Goal: Task Accomplishment & Management: Use online tool/utility

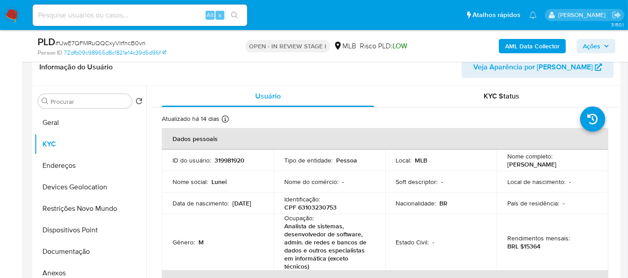
scroll to position [149, 0]
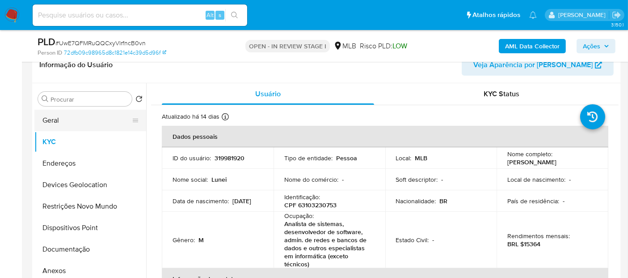
click at [56, 122] on button "Geral" at bounding box center [86, 120] width 105 height 21
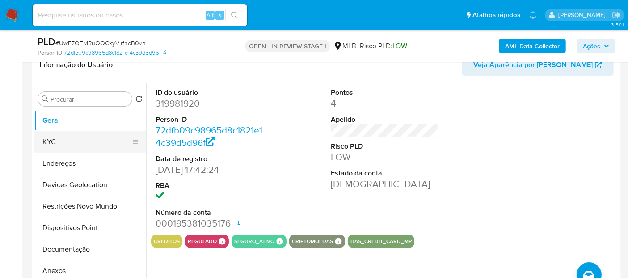
click at [75, 139] on button "KYC" at bounding box center [86, 141] width 105 height 21
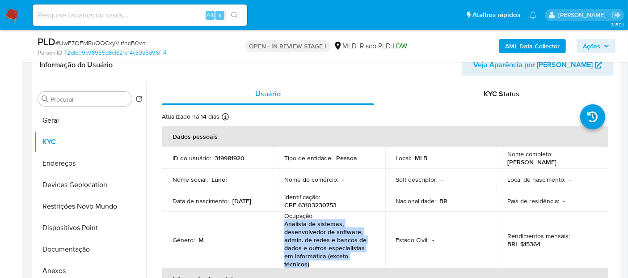
drag, startPoint x: 315, startPoint y: 266, endPoint x: 277, endPoint y: 224, distance: 56.7
click at [277, 224] on td "Ocupação : Analista de sistemas, desenvolvedor de software, admin. de redes e b…" at bounding box center [330, 239] width 112 height 56
copy p "Analista de sistemas, desenvolvedor de software, admin. de redes e bancos de da…"
click at [90, 248] on button "Documentação" at bounding box center [86, 248] width 105 height 21
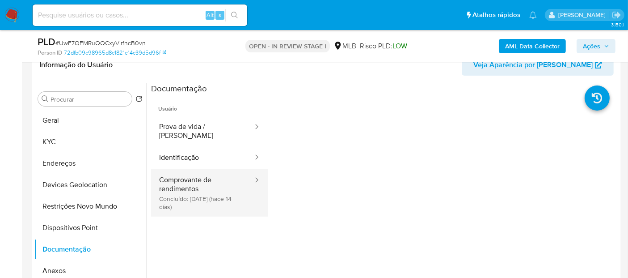
click at [173, 176] on button "Comprovante de rendimentos Concluído: 28/07/2025 (hace 14 días)" at bounding box center [202, 192] width 103 height 47
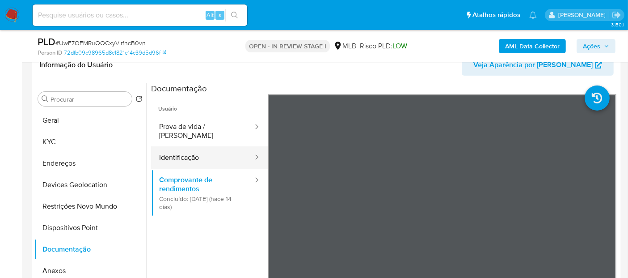
click at [198, 146] on button "Identificação" at bounding box center [202, 157] width 103 height 23
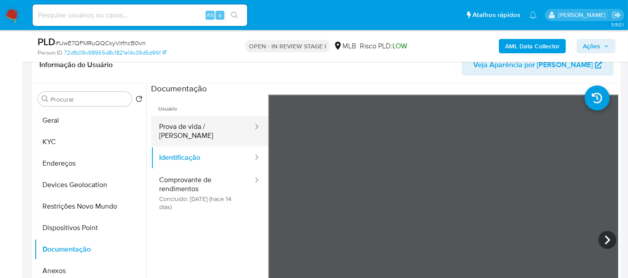
click at [189, 127] on button "Prova de vida / Selfie" at bounding box center [202, 131] width 103 height 30
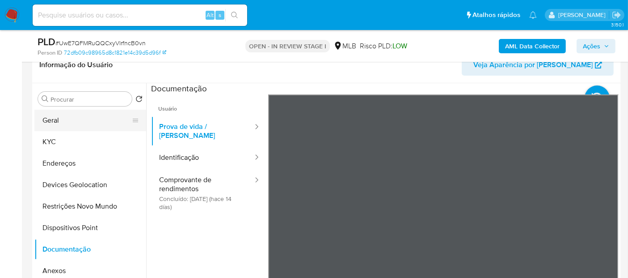
click at [90, 121] on button "Geral" at bounding box center [86, 120] width 105 height 21
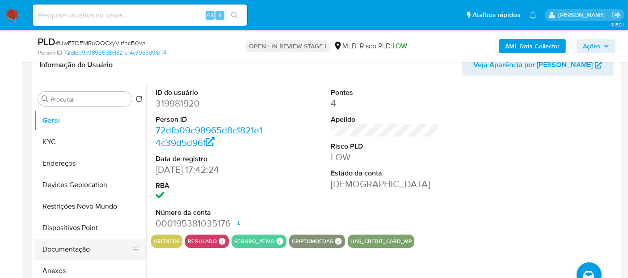
click at [71, 245] on button "Documentação" at bounding box center [86, 248] width 105 height 21
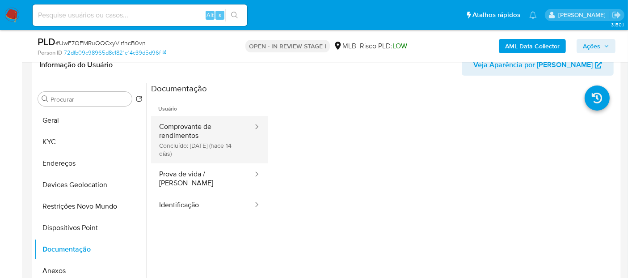
click at [218, 148] on button "Comprovante de rendimentos Concluído: 28/07/2025 (hace 14 días)" at bounding box center [202, 139] width 103 height 47
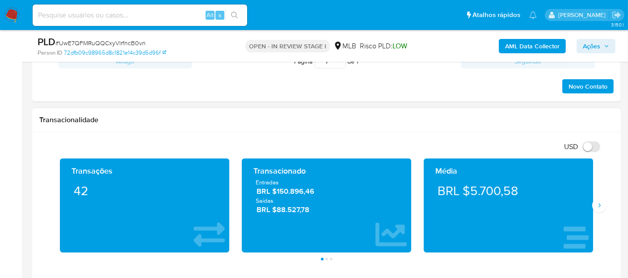
scroll to position [596, 0]
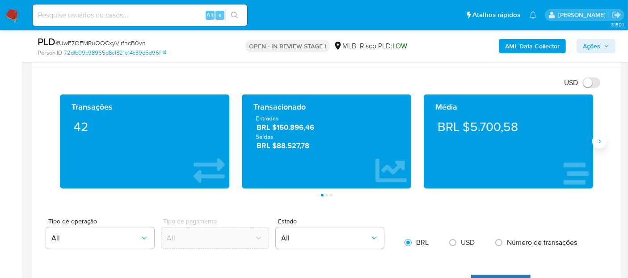
click at [597, 144] on button "Siguiente" at bounding box center [599, 141] width 14 height 14
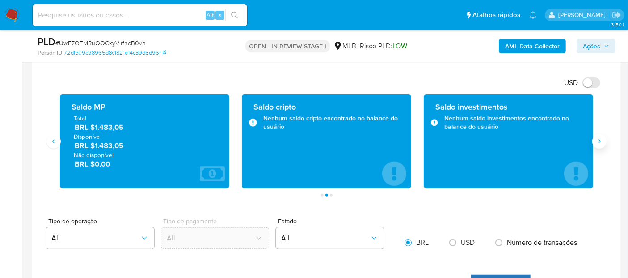
click at [596, 142] on icon "Siguiente" at bounding box center [599, 141] width 7 height 7
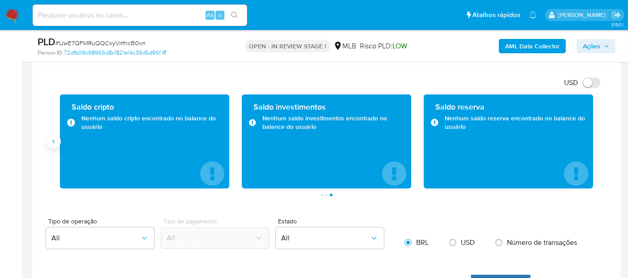
click at [55, 138] on icon "Anterior" at bounding box center [53, 141] width 7 height 7
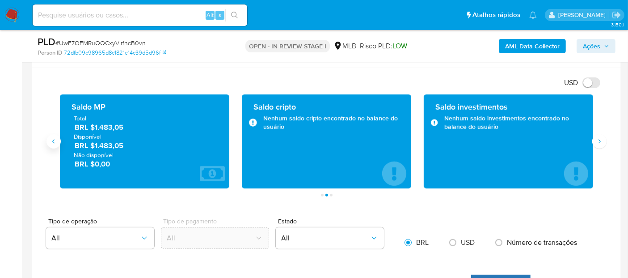
click at [55, 138] on icon "Anterior" at bounding box center [53, 141] width 7 height 7
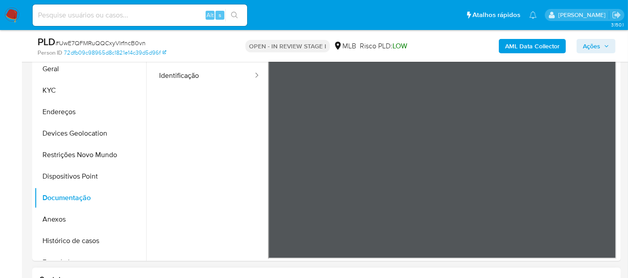
scroll to position [198, 0]
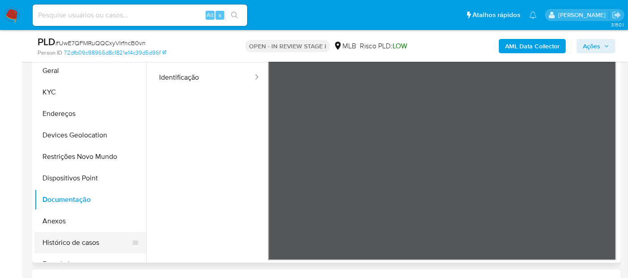
click at [97, 245] on button "Histórico de casos" at bounding box center [86, 242] width 105 height 21
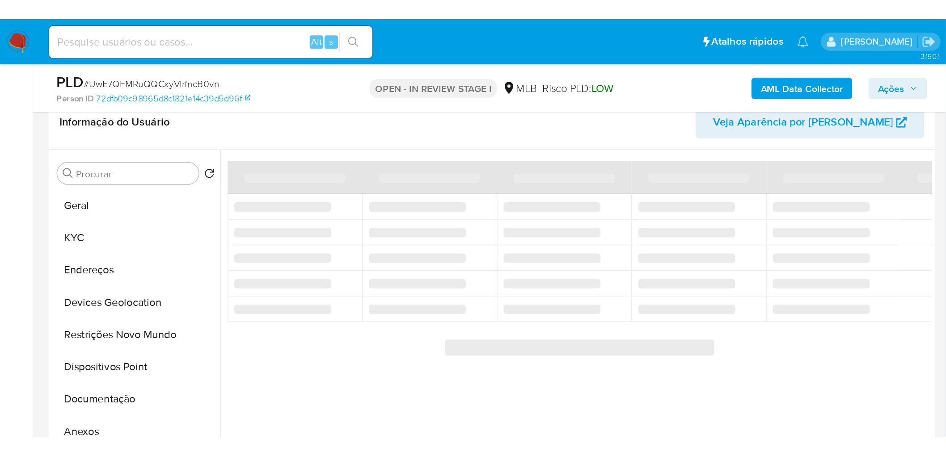
scroll to position [149, 0]
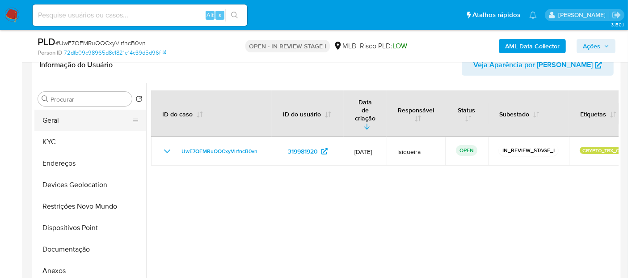
click at [94, 127] on button "Geral" at bounding box center [86, 120] width 105 height 21
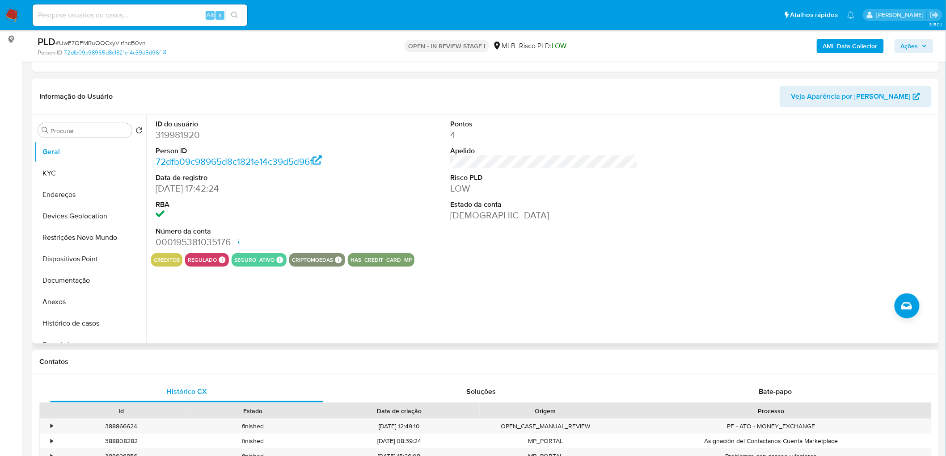
scroll to position [99, 0]
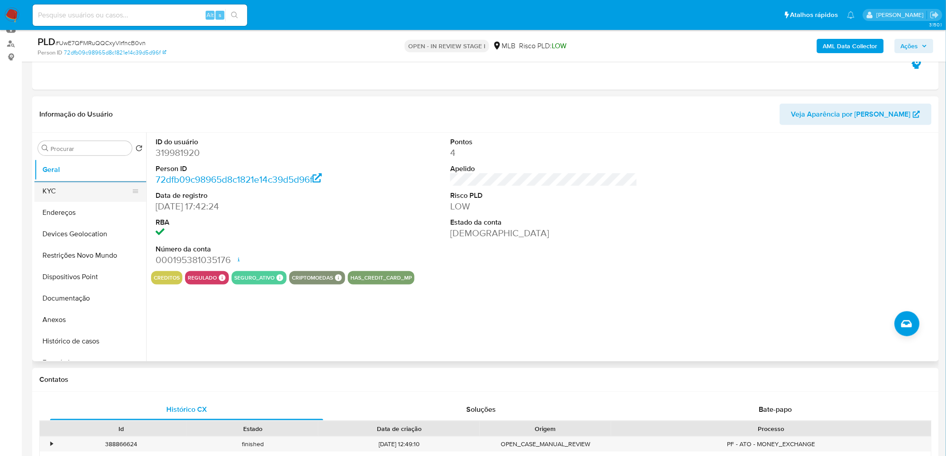
click at [66, 189] on button "KYC" at bounding box center [86, 191] width 105 height 21
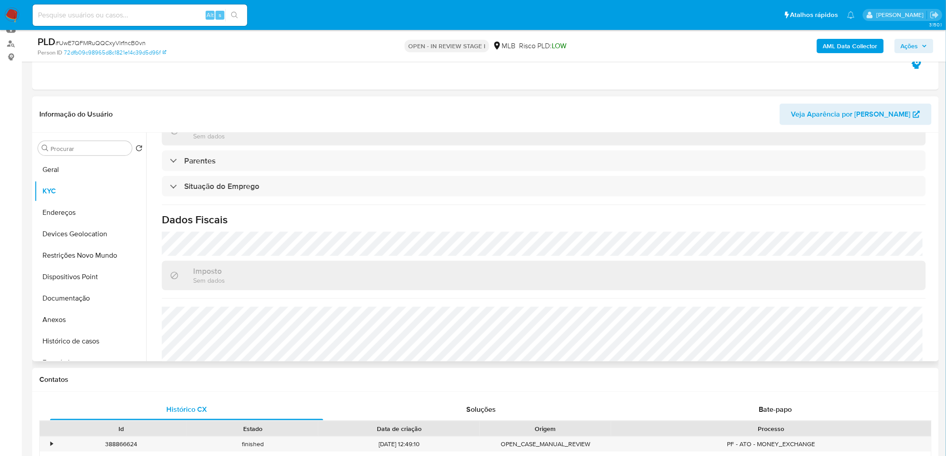
scroll to position [383, 0]
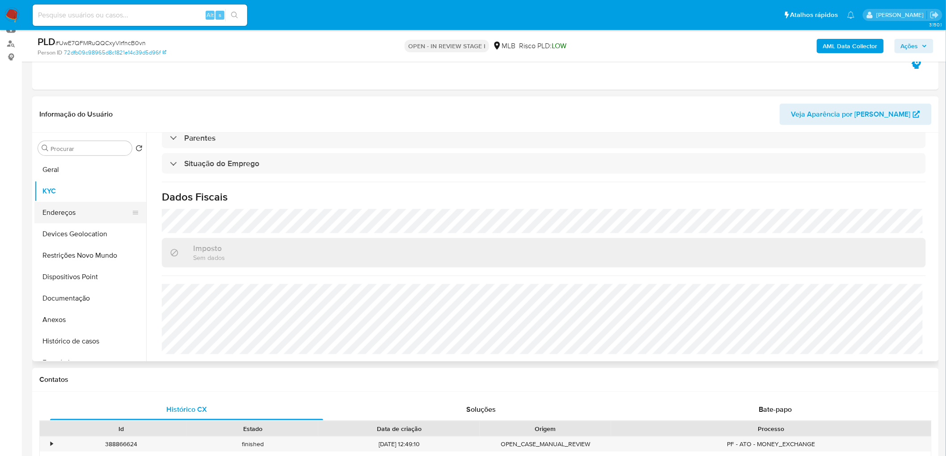
click at [82, 216] on button "Endereços" at bounding box center [86, 212] width 105 height 21
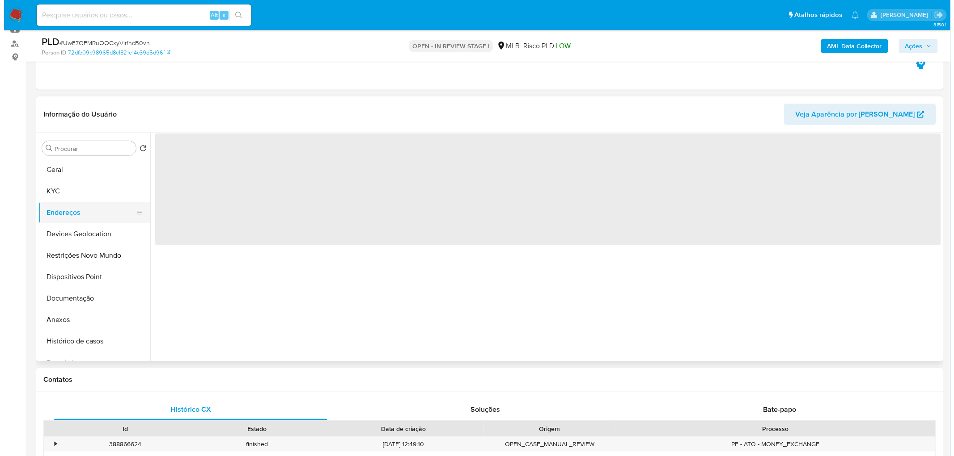
scroll to position [0, 0]
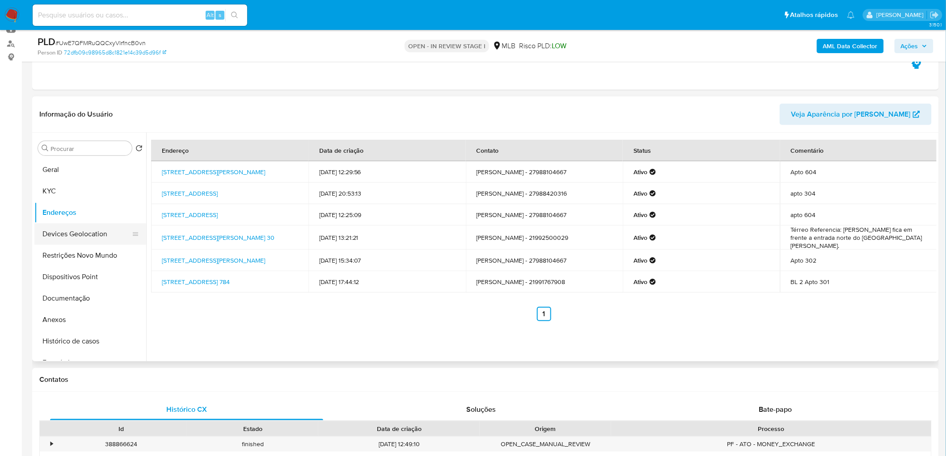
click at [81, 231] on button "Devices Geolocation" at bounding box center [86, 234] width 105 height 21
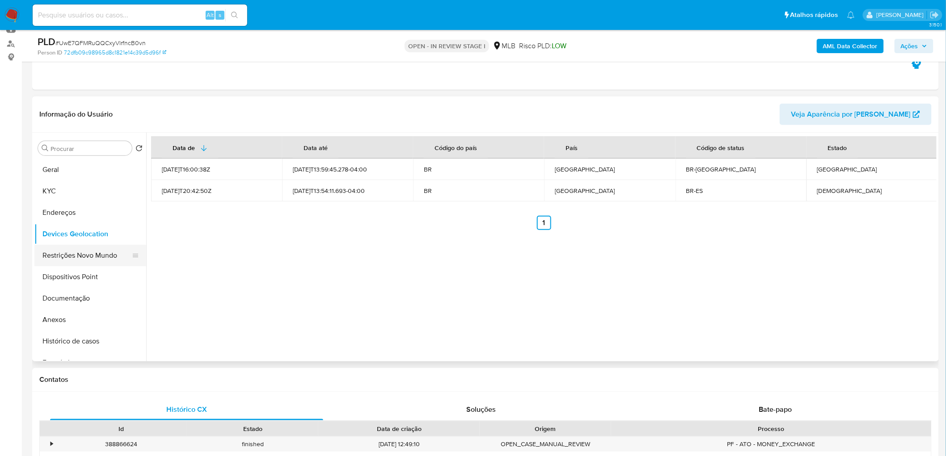
click at [101, 259] on button "Restrições Novo Mundo" at bounding box center [86, 255] width 105 height 21
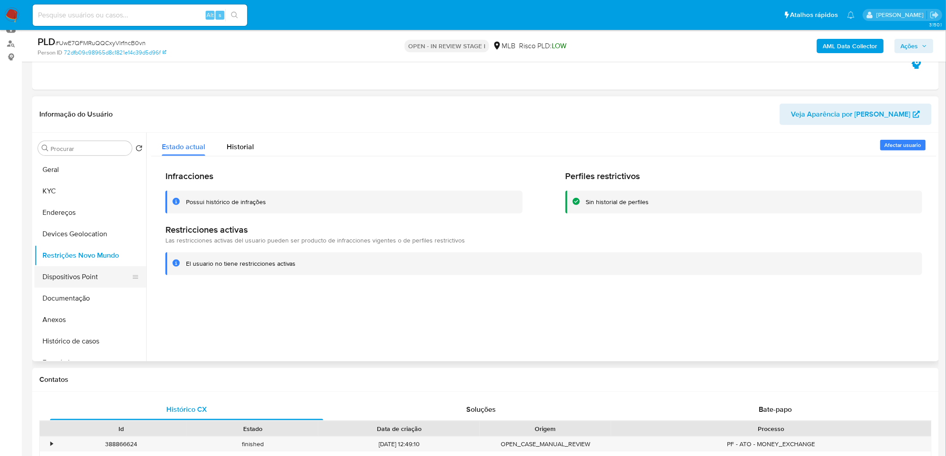
click at [89, 274] on button "Dispositivos Point" at bounding box center [86, 276] width 105 height 21
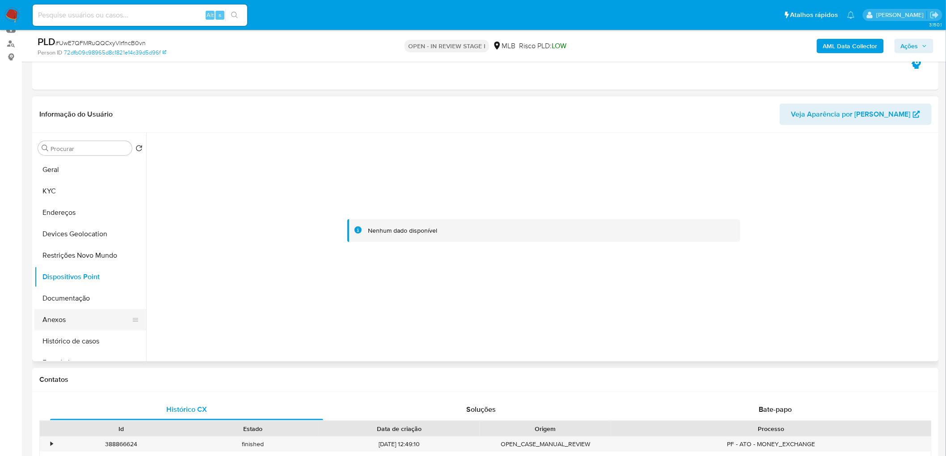
click at [67, 277] on button "Anexos" at bounding box center [86, 319] width 105 height 21
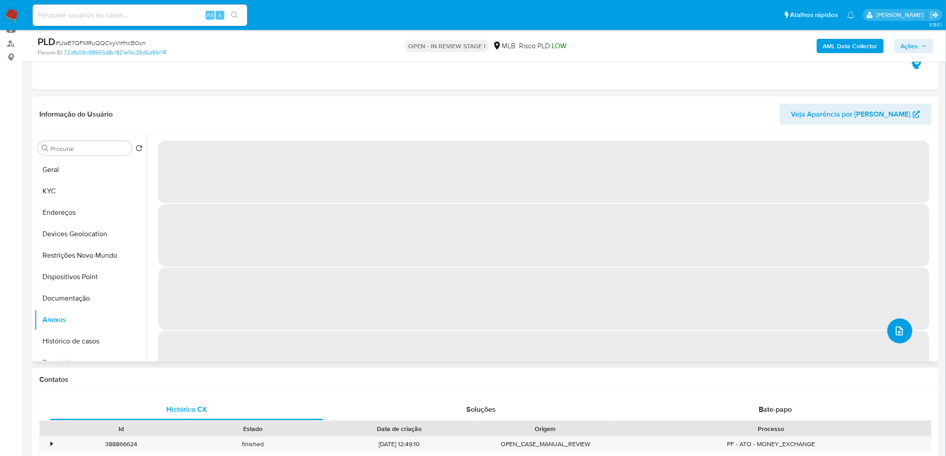
click at [628, 277] on icon "upload-file" at bounding box center [899, 331] width 11 height 11
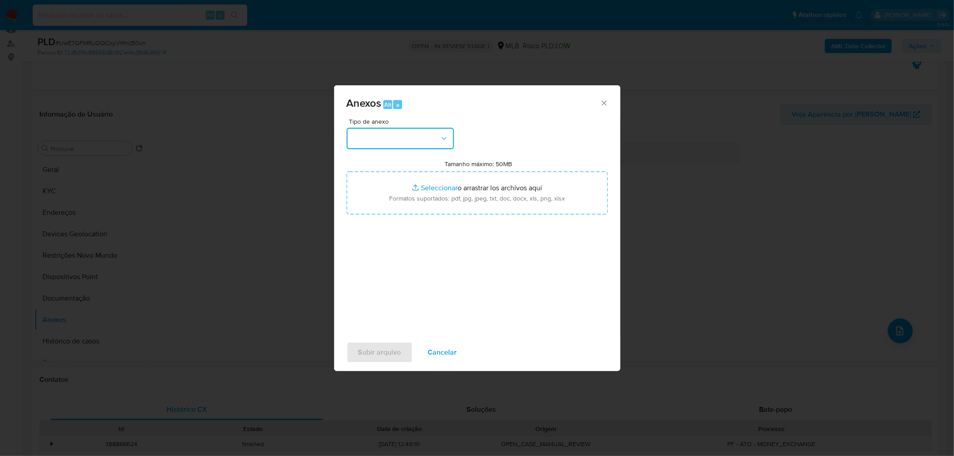
click at [414, 131] on button "button" at bounding box center [399, 138] width 107 height 21
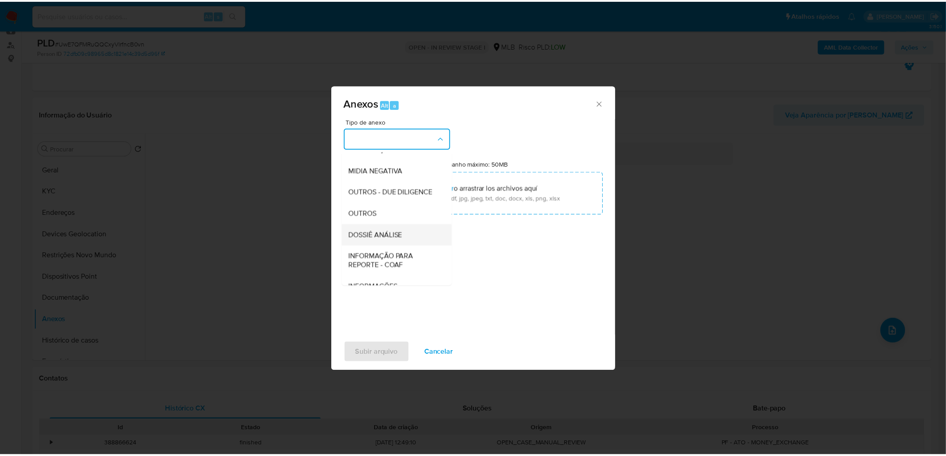
scroll to position [137, 0]
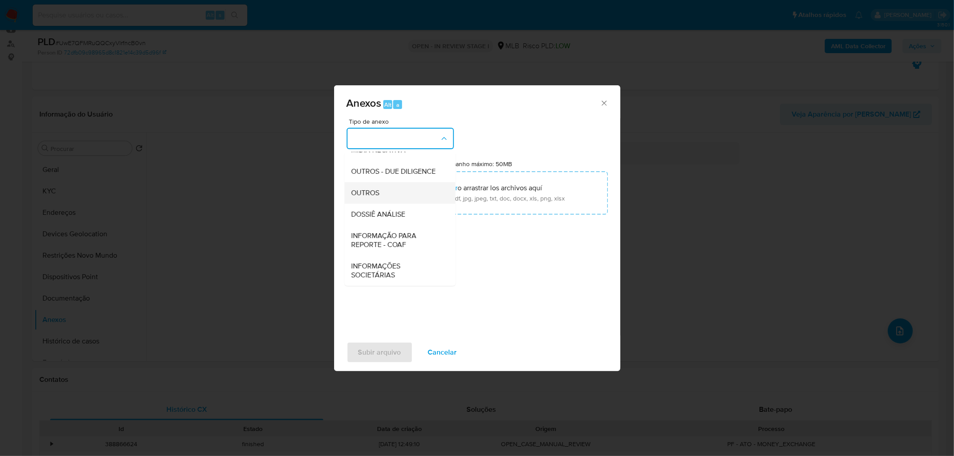
click at [390, 190] on div "OUTROS" at bounding box center [396, 192] width 91 height 21
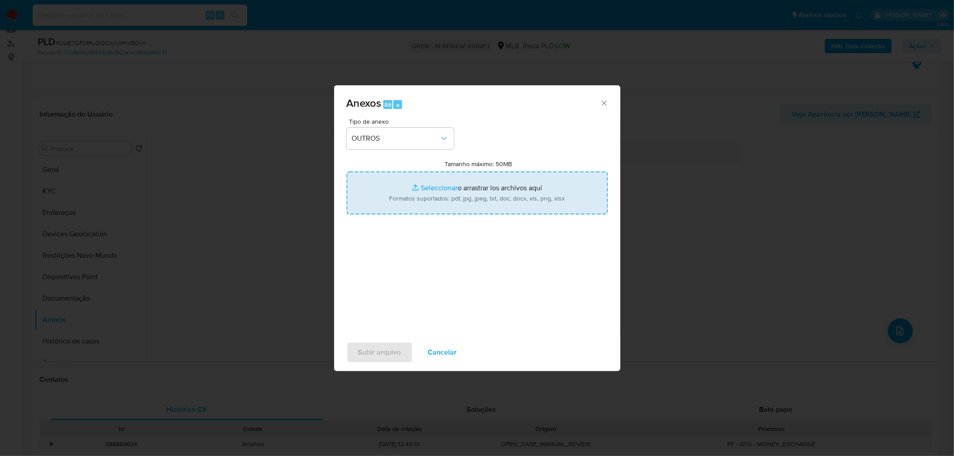
click at [525, 200] on input "Tamanho máximo: 50MB Seleccionar archivos" at bounding box center [476, 193] width 261 height 43
type input "C:\fakepath\ID- 319981920- CPF 63103230753 - LUNEI DA SILVA CARDOSO.pdf"
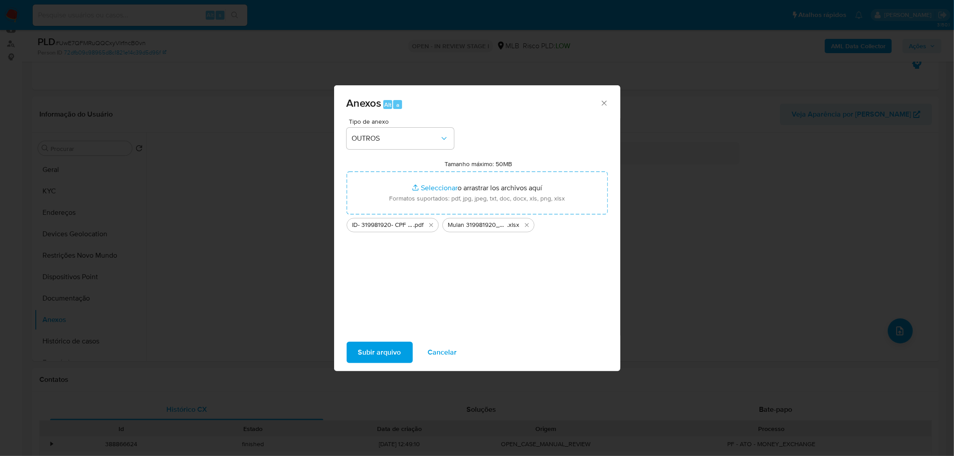
click at [378, 277] on span "Subir arquivo" at bounding box center [379, 353] width 43 height 20
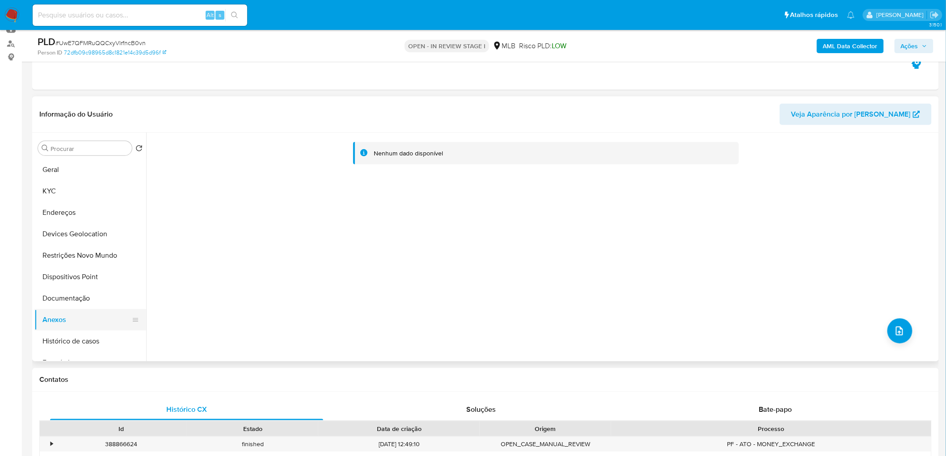
drag, startPoint x: 53, startPoint y: 302, endPoint x: 53, endPoint y: 311, distance: 8.5
click at [53, 277] on button "Documentação" at bounding box center [90, 298] width 112 height 21
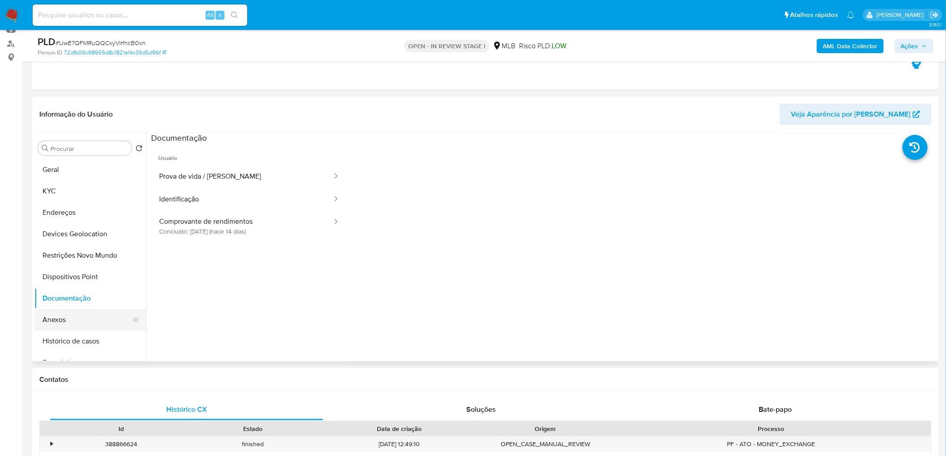
click at [54, 277] on button "Anexos" at bounding box center [86, 319] width 105 height 21
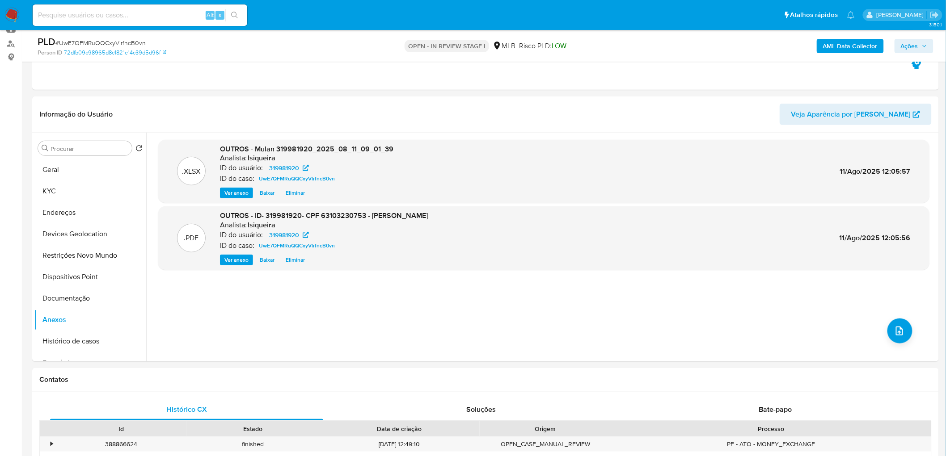
click at [628, 41] on span "Ações" at bounding box center [914, 46] width 26 height 13
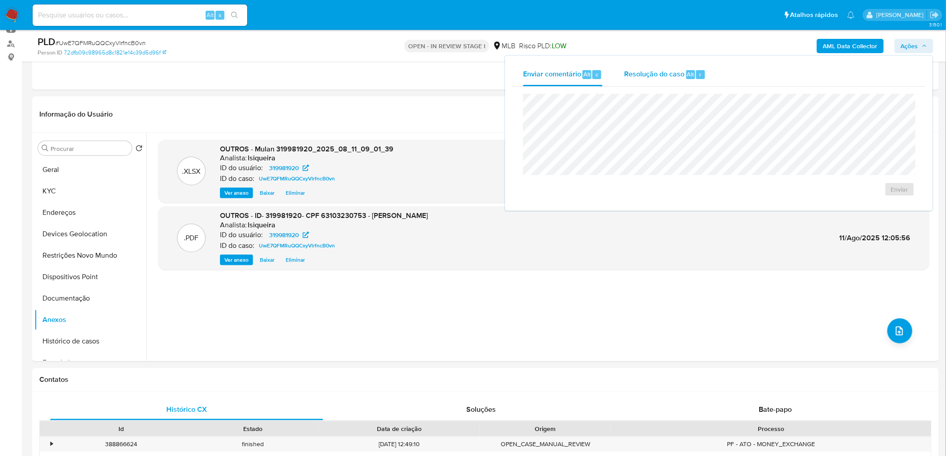
click at [628, 74] on span "Resolução do caso" at bounding box center [654, 74] width 60 height 10
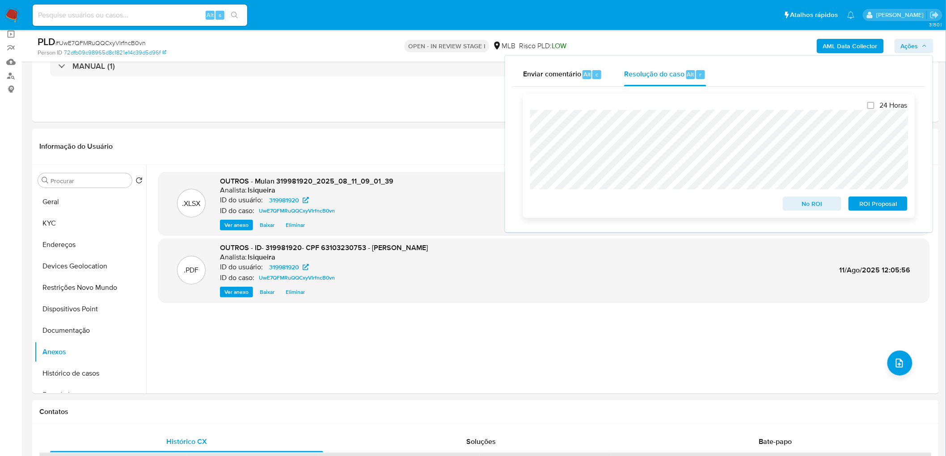
scroll to position [50, 0]
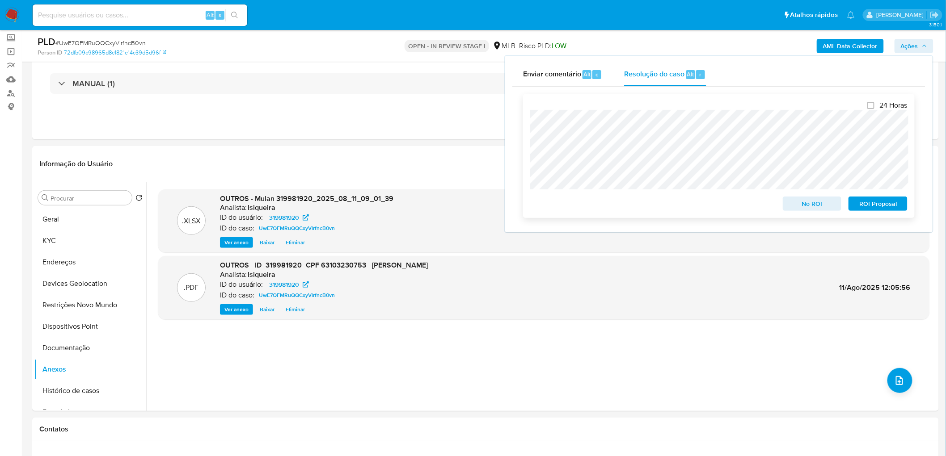
click at [628, 208] on span "No ROI" at bounding box center [812, 204] width 46 height 13
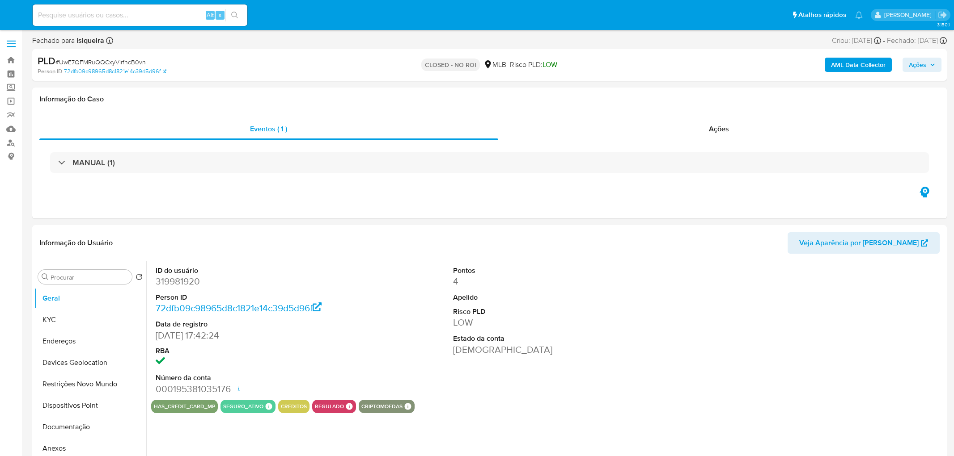
select select "10"
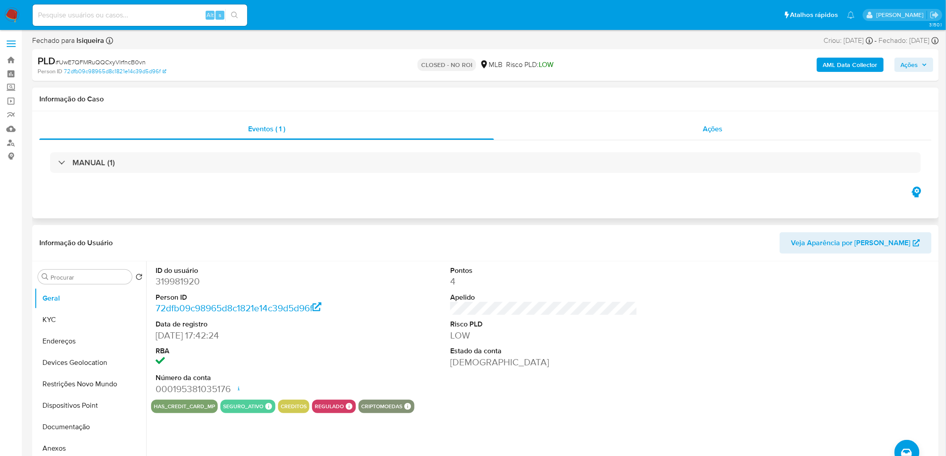
click at [672, 130] on div "Ações" at bounding box center [713, 128] width 438 height 21
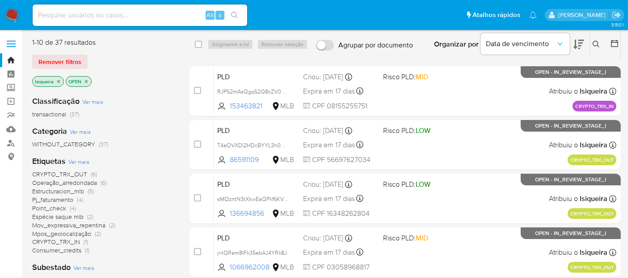
click at [12, 14] on img at bounding box center [11, 15] width 15 height 15
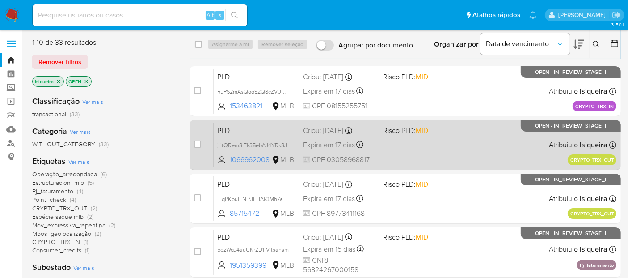
click at [475, 152] on div "PLD jritQRem8lFk35ebAJ4YRk8J 1066962008 MLB Risco PLD: MID Criou: 14/07/2025 Cr…" at bounding box center [415, 144] width 403 height 45
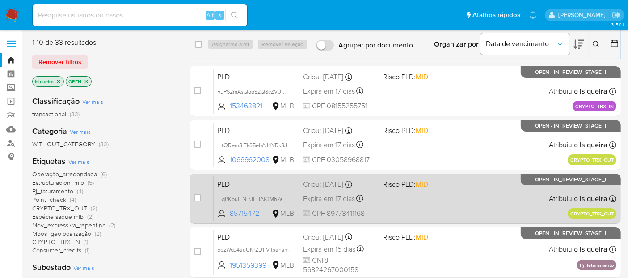
click at [479, 201] on div "PLD lFqPKpuIFNi7JEHAk3Mh7aK7 85715472 MLB Risco PLD: MID Criou: 14/07/2025 Crio…" at bounding box center [415, 198] width 403 height 45
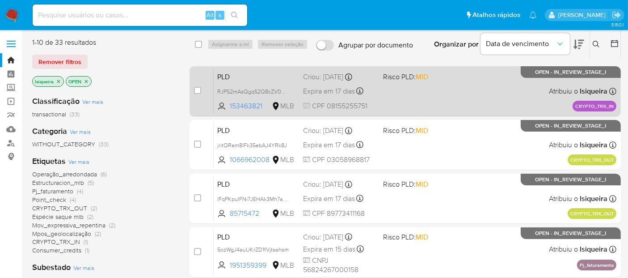
click at [475, 96] on div "PLD RJPS2mAsQgqS2Q8cZV0qdxmO 153463821 MLB Risco PLD: MID Criou: 14/07/2025 Cri…" at bounding box center [415, 90] width 403 height 45
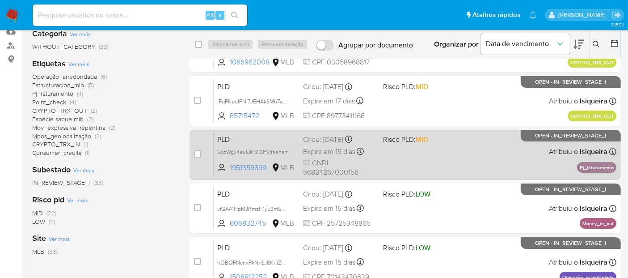
scroll to position [99, 0]
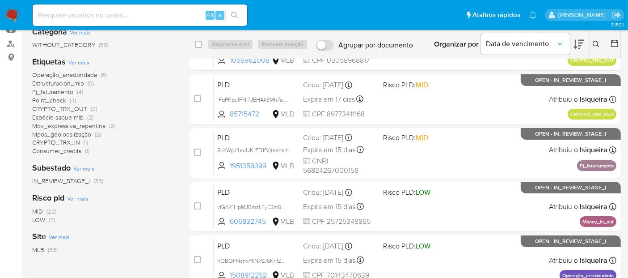
click at [70, 82] on span "Estructuracion_mlb" at bounding box center [58, 83] width 52 height 9
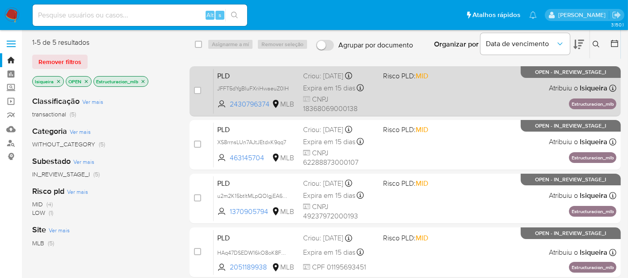
click at [434, 106] on div "PLD JFFT5dYgBIuFXriHwaeuZ0lH 2430796374 MLB Risco PLD: MID Criou: 12/07/2025 Cr…" at bounding box center [415, 90] width 403 height 45
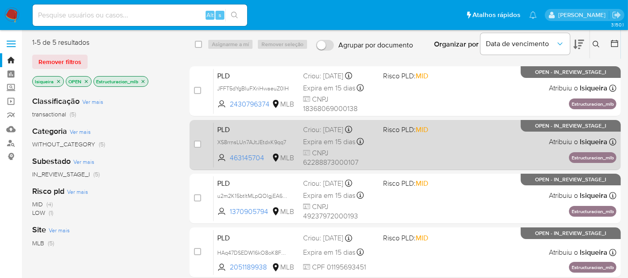
click at [436, 154] on div "PLD XS8rrnsLUn7AJtJEtdxK9qq7 463145704 MLB Risco PLD: MID Criou: 12/07/2025 Cri…" at bounding box center [415, 144] width 403 height 45
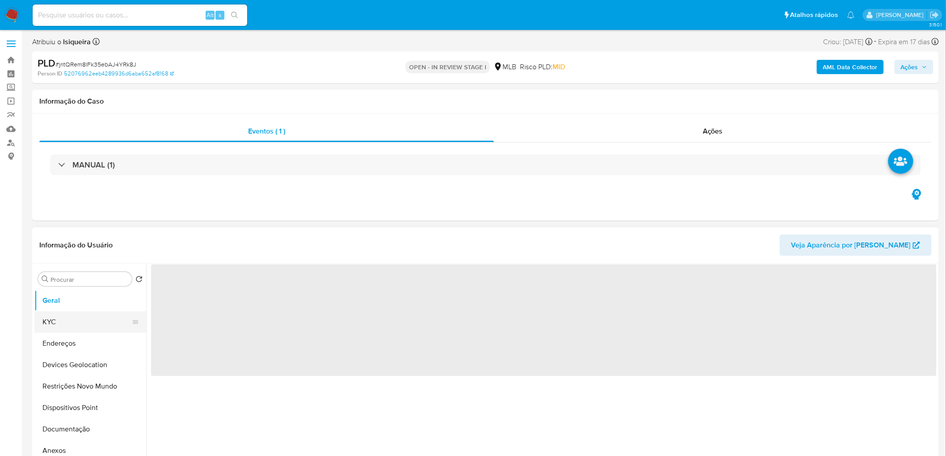
click at [87, 249] on button "KYC" at bounding box center [86, 322] width 105 height 21
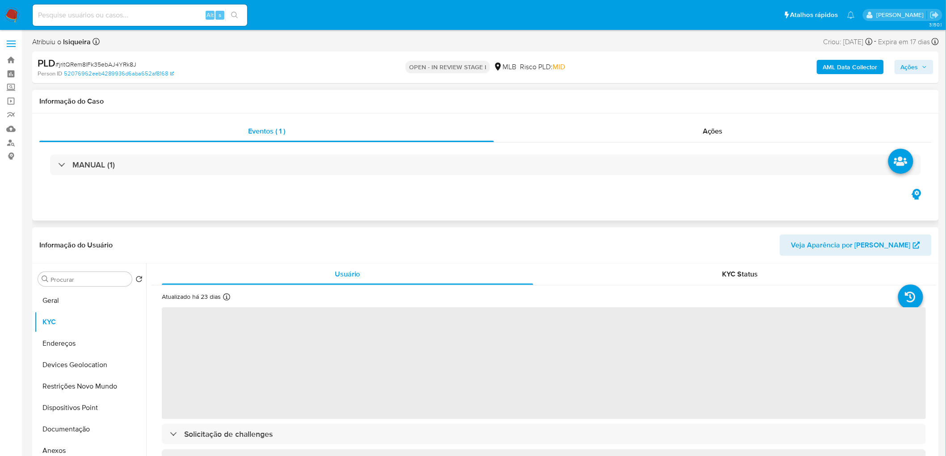
select select "10"
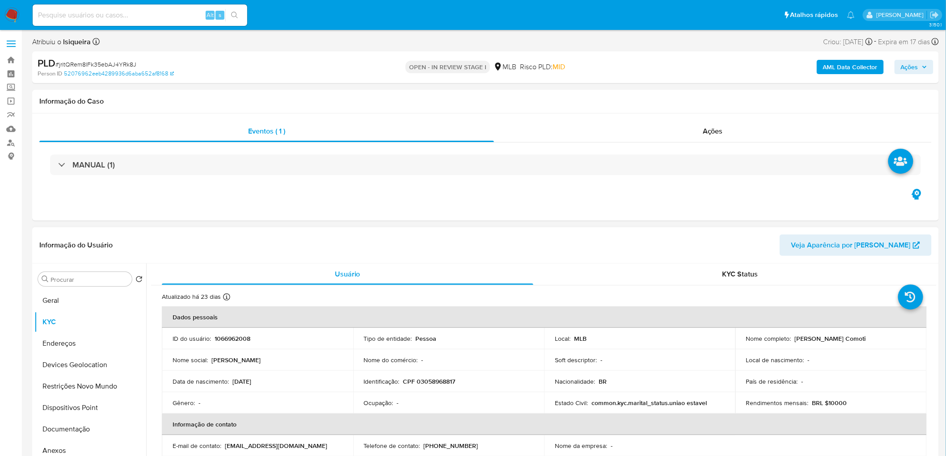
drag, startPoint x: 878, startPoint y: 340, endPoint x: 792, endPoint y: 338, distance: 85.8
click at [572, 249] on div "Nome completo : [PERSON_NAME]" at bounding box center [831, 339] width 170 height 8
copy p "[PERSON_NAME] Comoti"
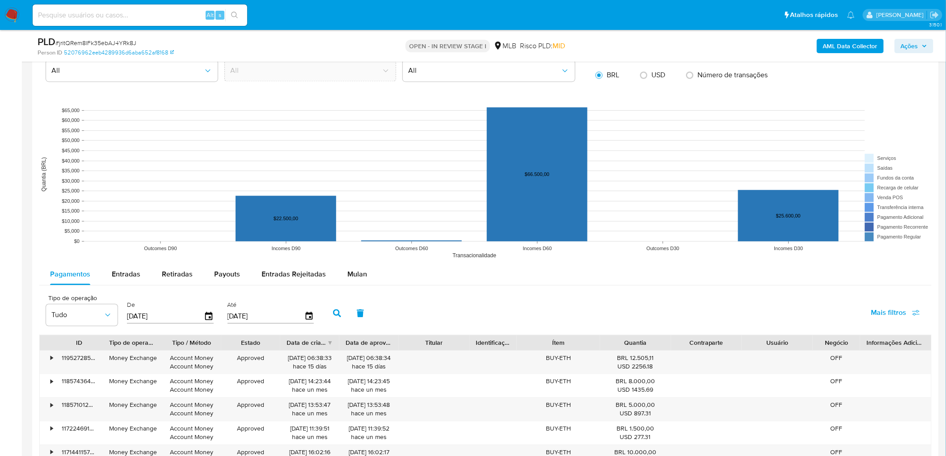
scroll to position [794, 0]
click at [358, 249] on span "Mulan" at bounding box center [357, 273] width 20 height 10
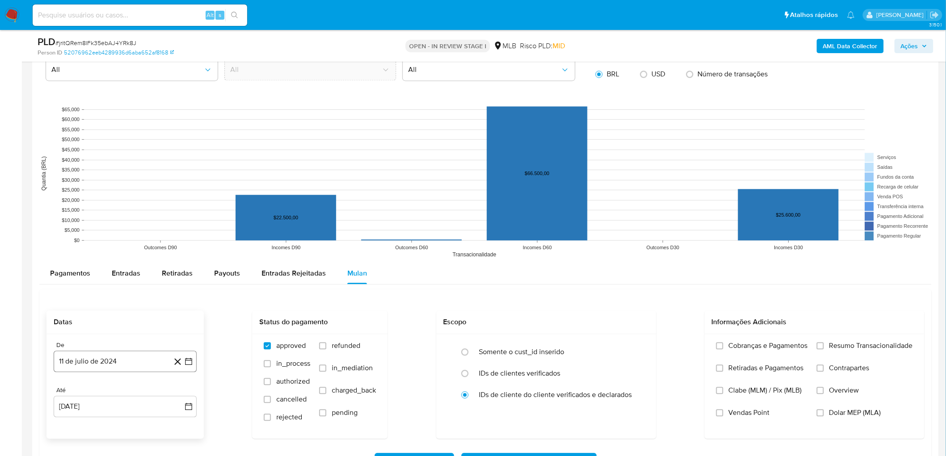
click at [134, 249] on button "11 de julio de 2024" at bounding box center [125, 361] width 143 height 21
click at [120, 227] on span "julio 2024" at bounding box center [121, 225] width 34 height 9
click at [172, 218] on div "2024" at bounding box center [124, 215] width 120 height 11
click at [177, 218] on icon "Año siguiente" at bounding box center [178, 215] width 11 height 11
click at [167, 249] on span "jun" at bounding box center [163, 272] width 10 height 7
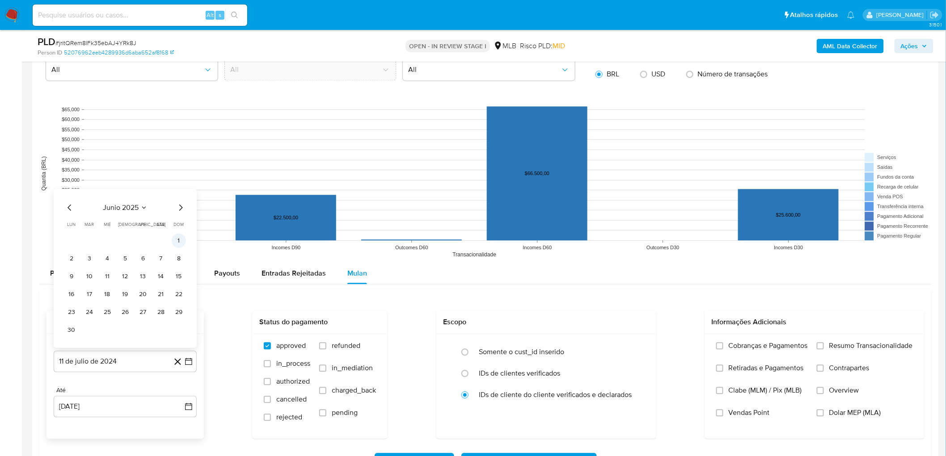
click at [183, 238] on button "1" at bounding box center [179, 240] width 14 height 14
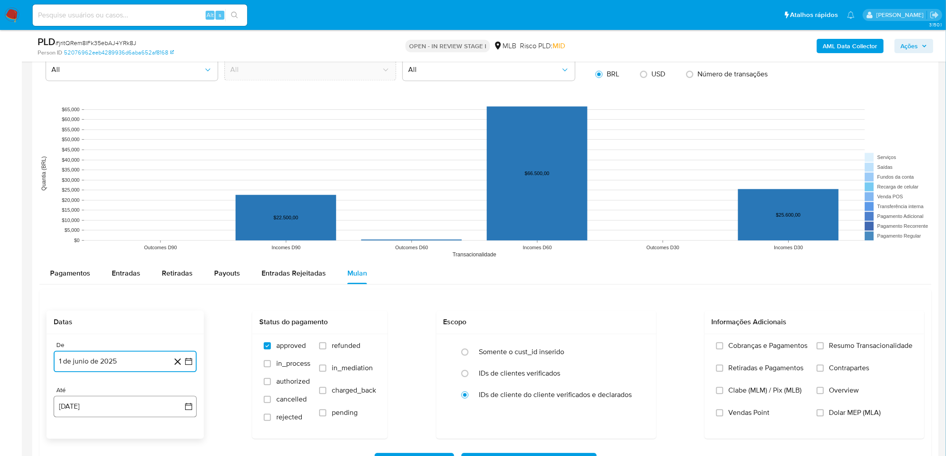
click at [88, 249] on button "[DATE]" at bounding box center [125, 406] width 143 height 21
click at [162, 249] on button "9" at bounding box center [161, 321] width 14 height 14
click at [572, 249] on span "Resumo Transacionalidade" at bounding box center [871, 346] width 84 height 9
click at [572, 249] on input "Resumo Transacionalidade" at bounding box center [820, 345] width 7 height 7
click at [572, 249] on span "Vendas Point" at bounding box center [749, 413] width 41 height 9
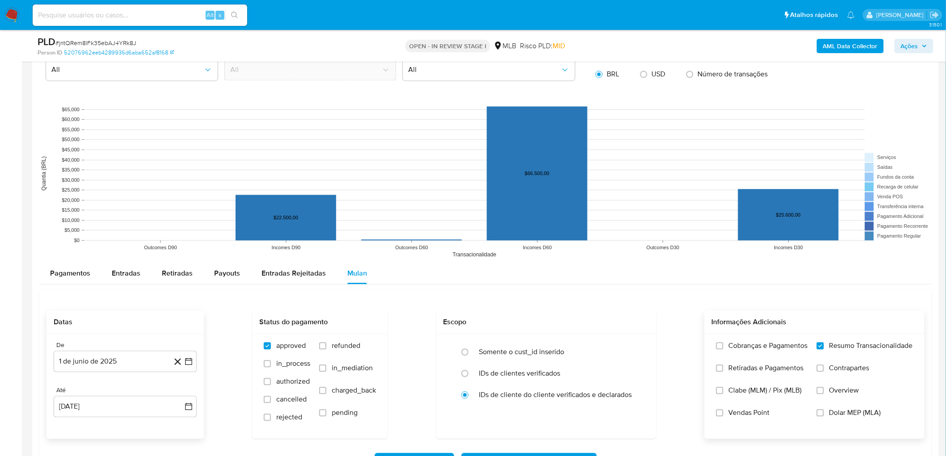
click at [572, 249] on input "Vendas Point" at bounding box center [719, 413] width 7 height 7
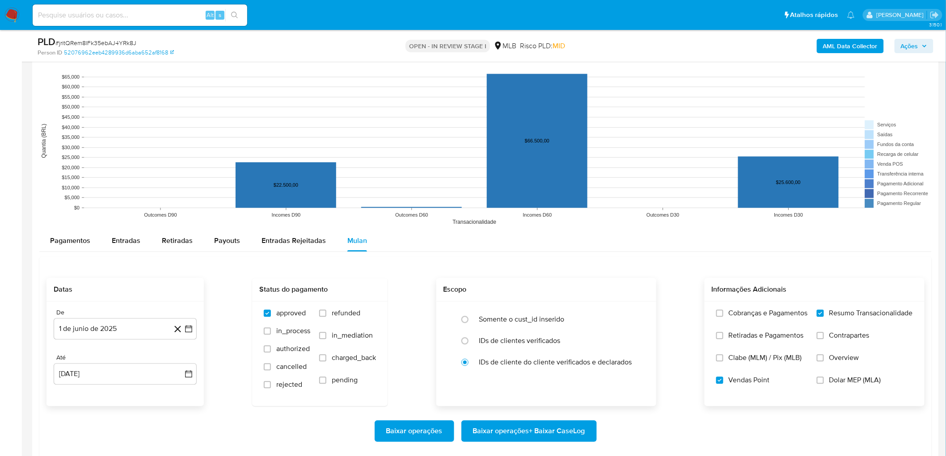
scroll to position [844, 0]
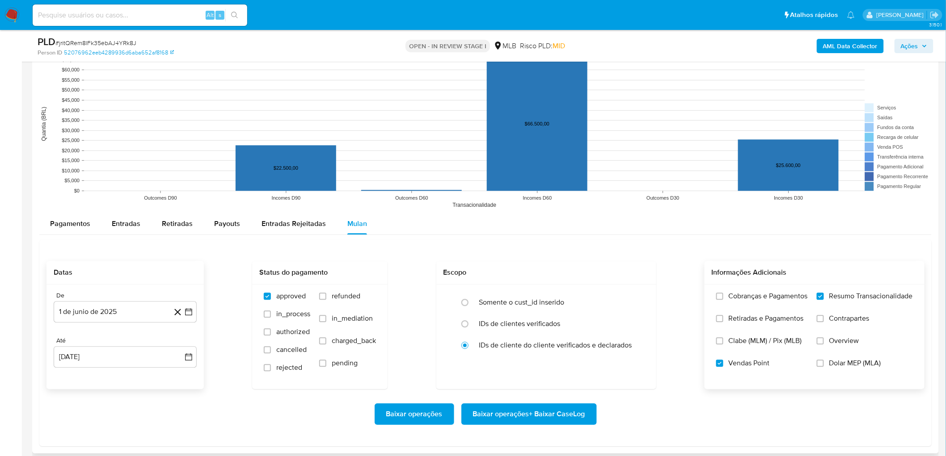
click at [532, 249] on span "Baixar operações + Baixar CaseLog" at bounding box center [529, 415] width 112 height 20
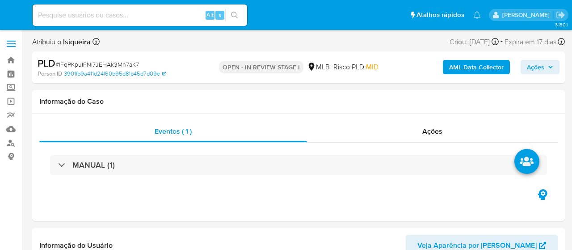
select select "10"
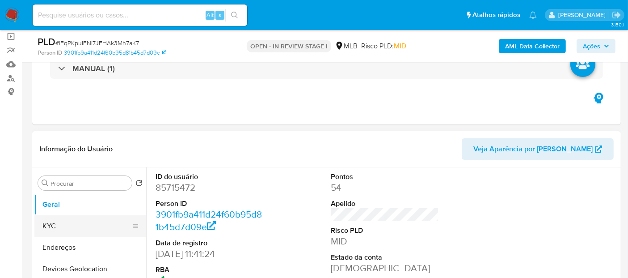
scroll to position [99, 0]
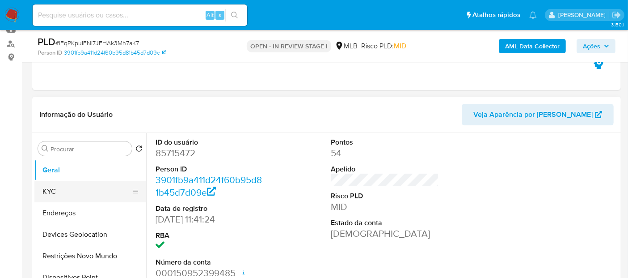
click at [55, 190] on button "KYC" at bounding box center [86, 191] width 105 height 21
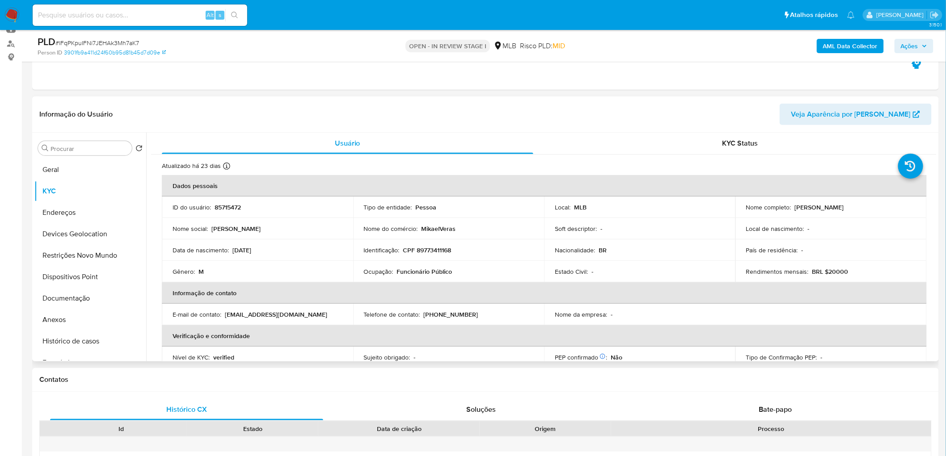
drag, startPoint x: 888, startPoint y: 207, endPoint x: 792, endPoint y: 210, distance: 96.2
click at [572, 210] on div "Nome completo : Mikael Siqueira Macedo Veras" at bounding box center [831, 207] width 170 height 8
copy p "Mikael Siqueira Macedo Veras"
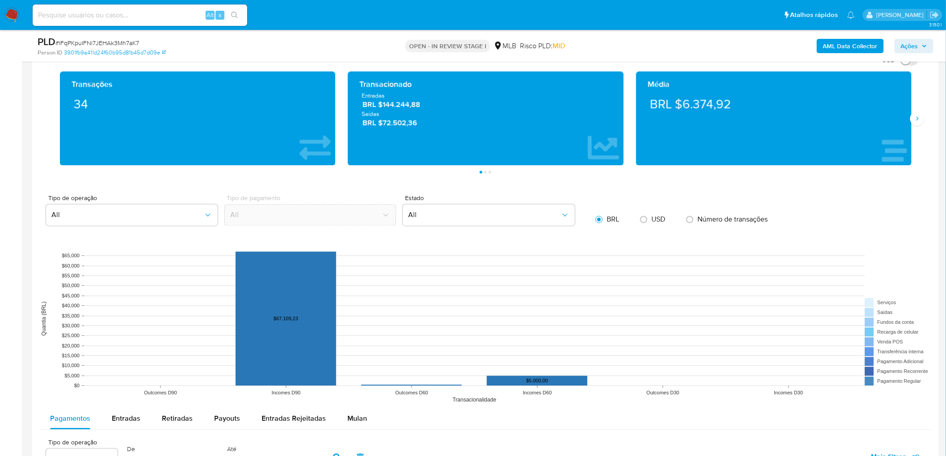
scroll to position [894, 0]
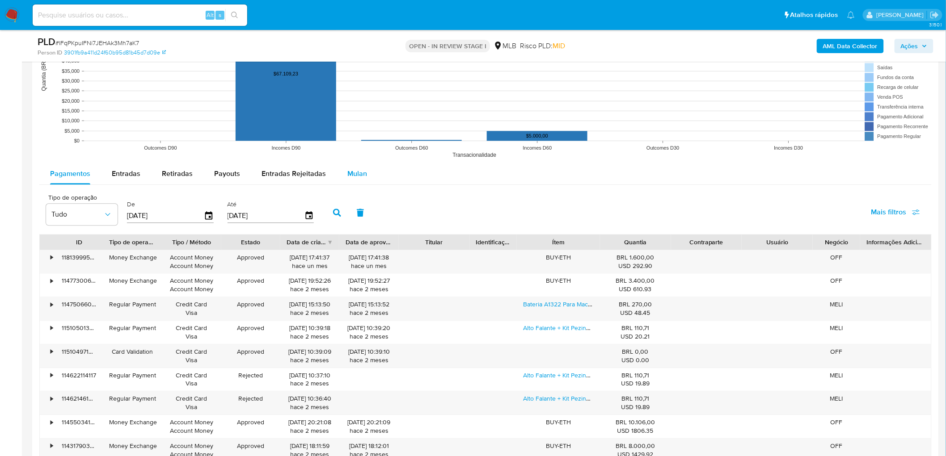
click at [341, 176] on button "Mulan" at bounding box center [357, 173] width 41 height 21
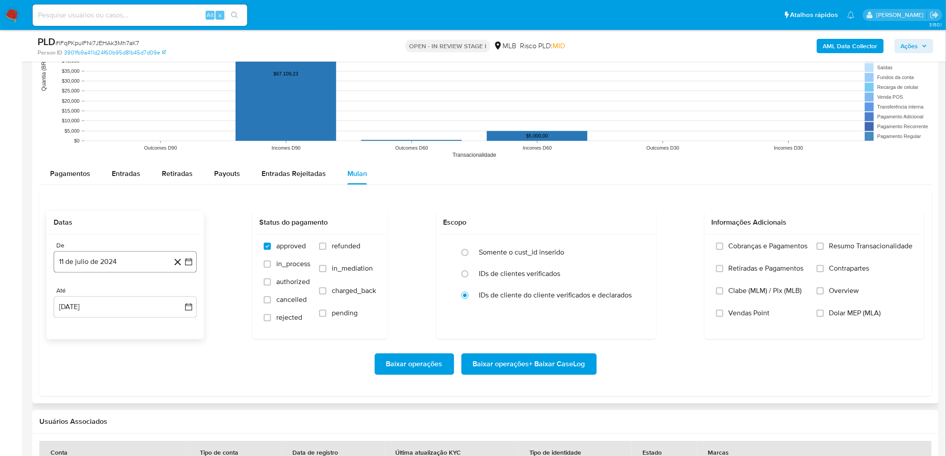
click at [101, 249] on button "11 de julio de 2024" at bounding box center [125, 261] width 143 height 21
click at [131, 249] on span "julio 2024" at bounding box center [121, 294] width 34 height 9
click at [176, 249] on icon "Año siguiente" at bounding box center [178, 294] width 11 height 11
click at [165, 249] on span "jun" at bounding box center [163, 351] width 10 height 7
click at [182, 249] on button "1" at bounding box center [179, 327] width 14 height 14
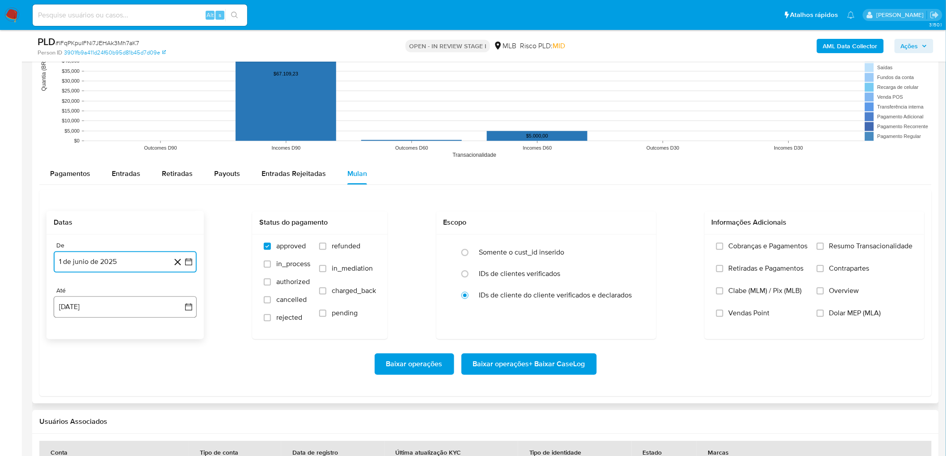
click at [117, 249] on button "[DATE]" at bounding box center [125, 306] width 143 height 21
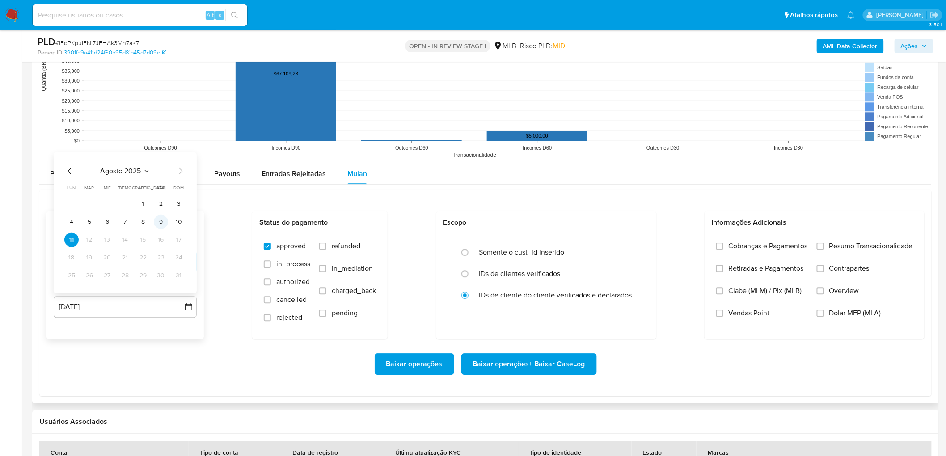
click at [161, 222] on button "9" at bounding box center [161, 222] width 14 height 14
click at [572, 248] on span "Resumo Transacionalidade" at bounding box center [871, 246] width 84 height 9
click at [572, 248] on input "Resumo Transacionalidade" at bounding box center [820, 246] width 7 height 7
click at [572, 249] on span "Vendas Point" at bounding box center [749, 313] width 41 height 9
click at [572, 249] on input "Vendas Point" at bounding box center [719, 313] width 7 height 7
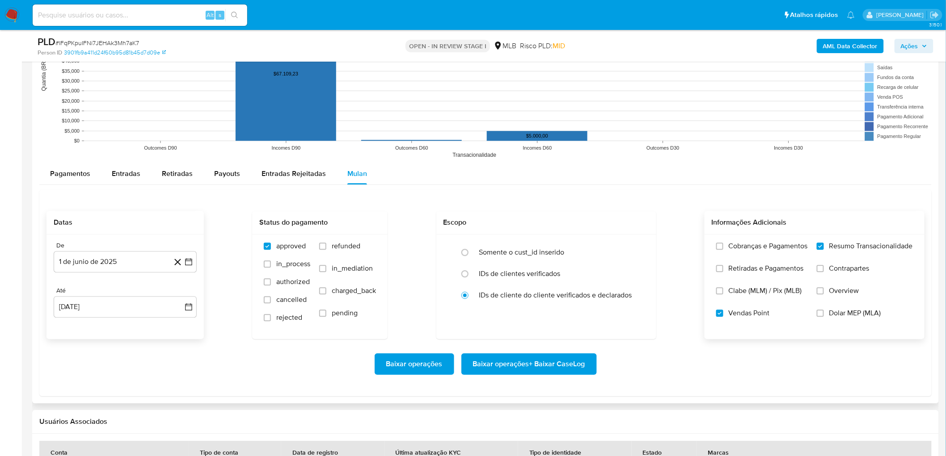
click at [551, 249] on span "Baixar operações + Baixar CaseLog" at bounding box center [529, 365] width 112 height 20
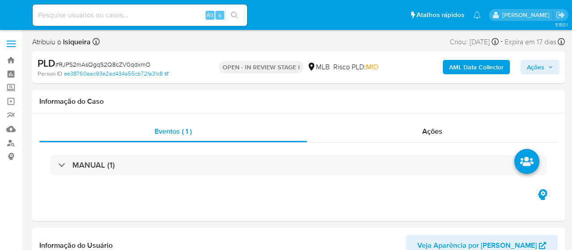
select select "10"
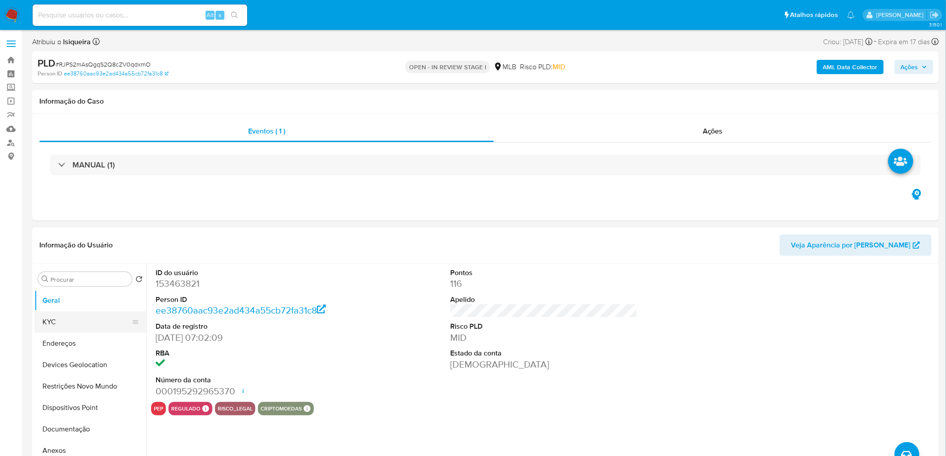
click at [67, 249] on button "KYC" at bounding box center [86, 322] width 105 height 21
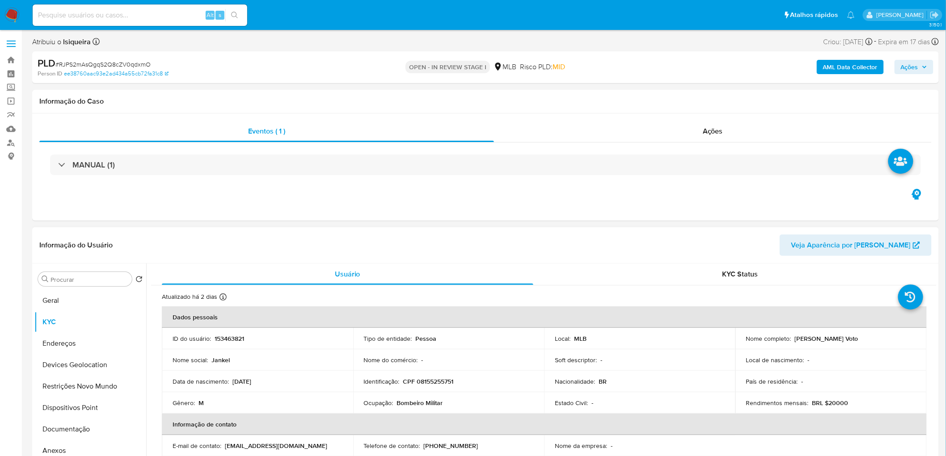
drag, startPoint x: 861, startPoint y: 342, endPoint x: 791, endPoint y: 341, distance: 70.2
click at [572, 249] on div "Nome completo : [PERSON_NAME] Voto" at bounding box center [831, 339] width 170 height 8
copy div "[PERSON_NAME] Voto"
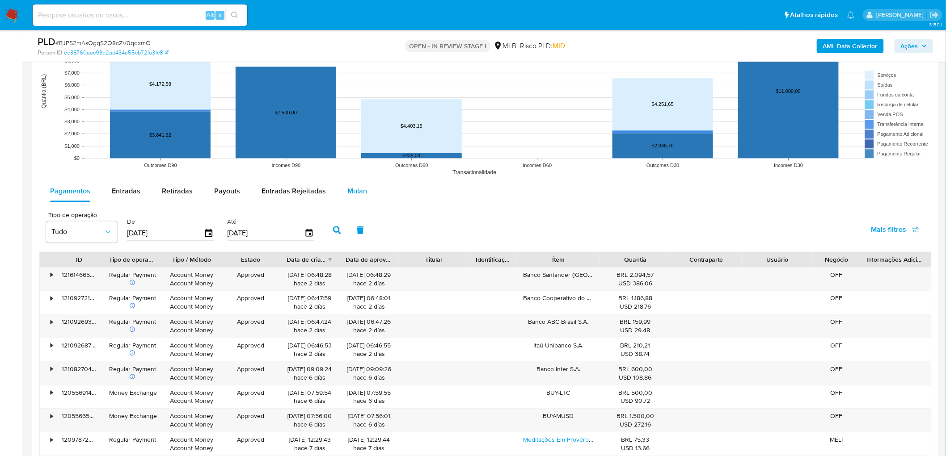
scroll to position [894, 0]
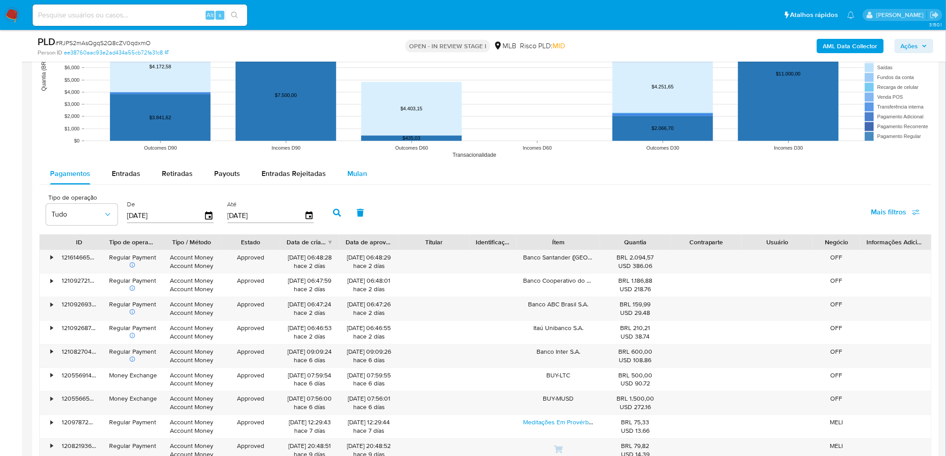
click at [347, 169] on span "Mulan" at bounding box center [357, 174] width 20 height 10
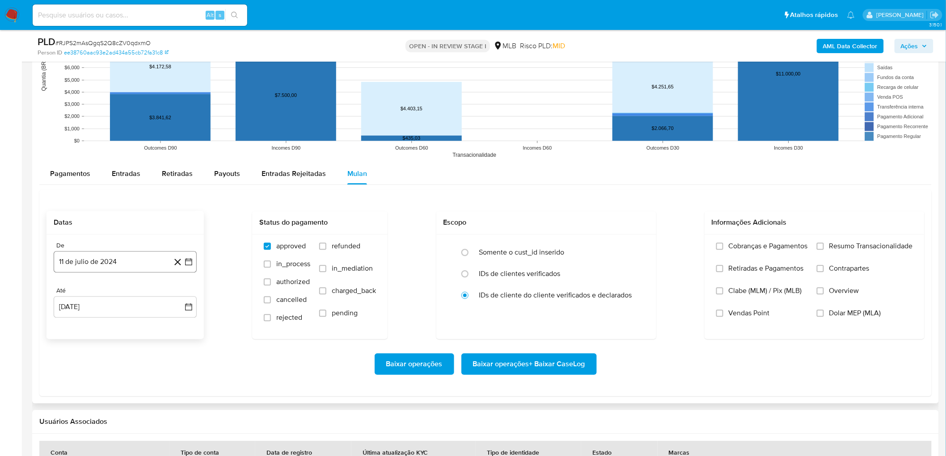
click at [109, 249] on button "11 de julio de 2024" at bounding box center [125, 261] width 143 height 21
click at [118, 249] on span "julio 2024" at bounding box center [121, 294] width 34 height 9
click at [183, 249] on div "2024 2024 ene feb mar abr may jun [DATE] ago sep oct nov dic" at bounding box center [124, 351] width 141 height 152
click at [182, 249] on icon "Año siguiente" at bounding box center [178, 294] width 11 height 11
click at [163, 249] on span "jun" at bounding box center [163, 351] width 10 height 7
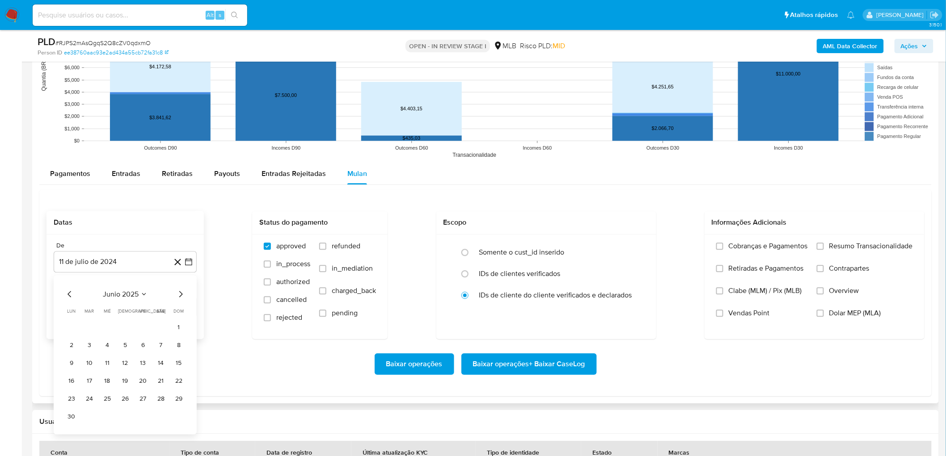
drag, startPoint x: 186, startPoint y: 325, endPoint x: 177, endPoint y: 325, distance: 8.5
click at [186, 249] on button "1" at bounding box center [179, 327] width 14 height 14
click at [118, 249] on button "11 [PERSON_NAME] de 2025" at bounding box center [125, 306] width 143 height 21
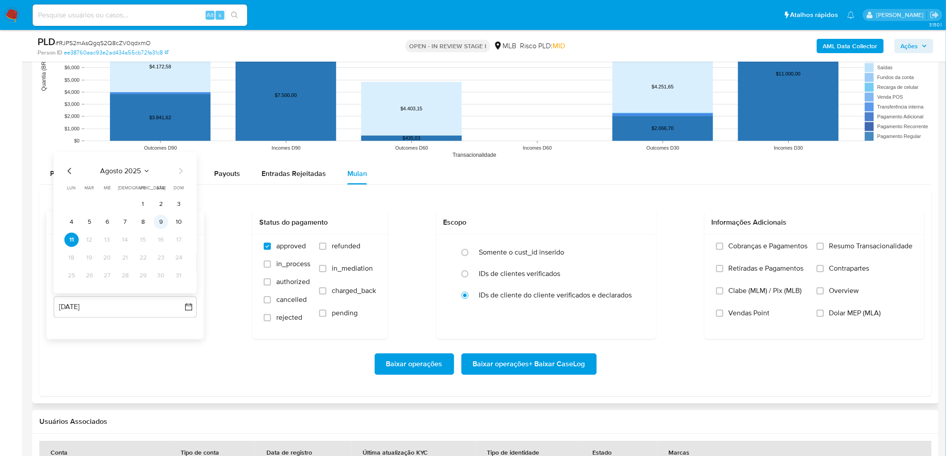
click at [161, 220] on button "9" at bounding box center [161, 222] width 14 height 14
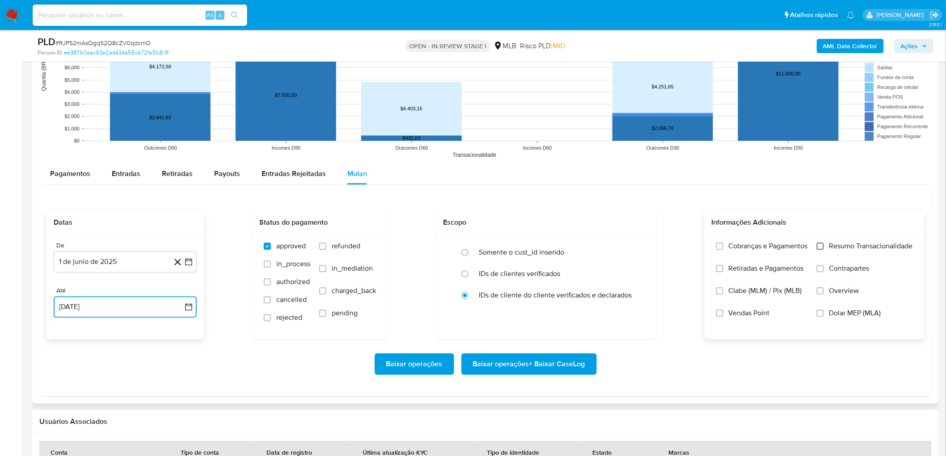
click at [572, 249] on input "Resumo Transacionalidade" at bounding box center [820, 246] width 7 height 7
click at [572, 249] on span "Vendas Point" at bounding box center [749, 313] width 41 height 9
click at [572, 249] on input "Vendas Point" at bounding box center [719, 313] width 7 height 7
click at [538, 249] on span "Baixar operações + Baixar CaseLog" at bounding box center [529, 365] width 112 height 20
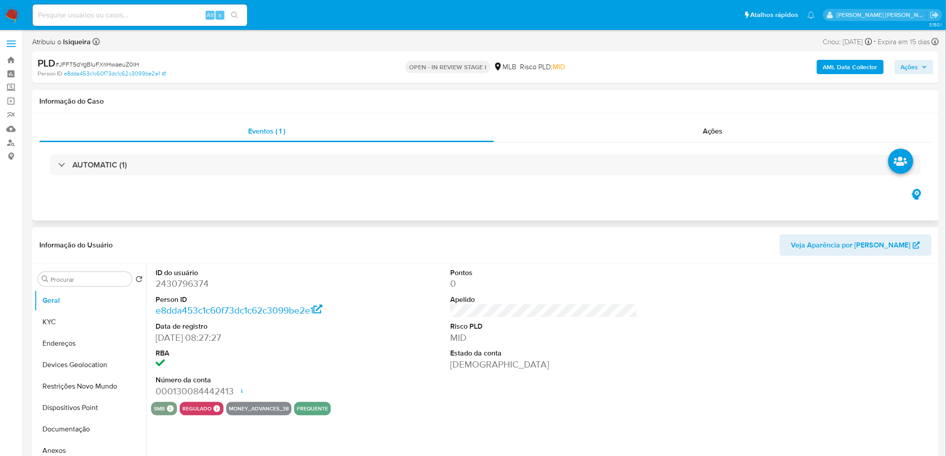
select select "10"
click at [70, 317] on button "KYC" at bounding box center [86, 322] width 105 height 21
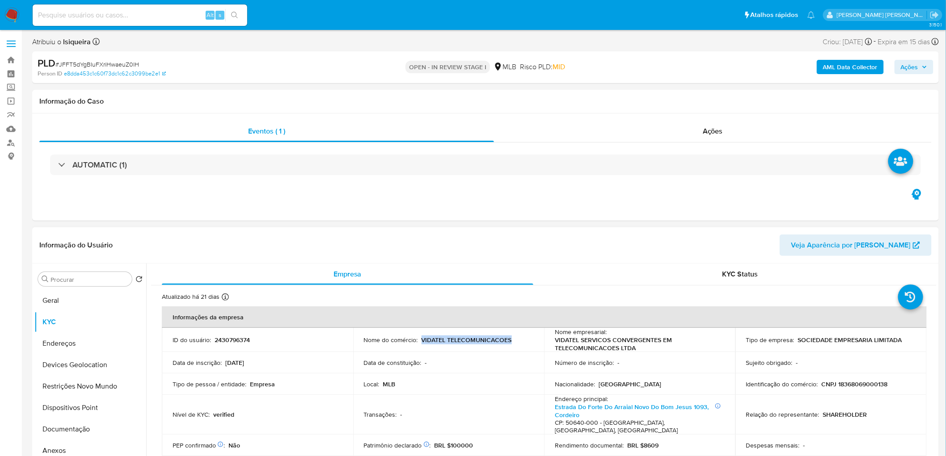
drag, startPoint x: 515, startPoint y: 338, endPoint x: 422, endPoint y: 342, distance: 93.5
click at [422, 342] on div "Nome do comércio : VIDATEL TELECOMUNICACOES" at bounding box center [449, 340] width 170 height 8
copy p "VIDATEL TELECOMUNICACOES"
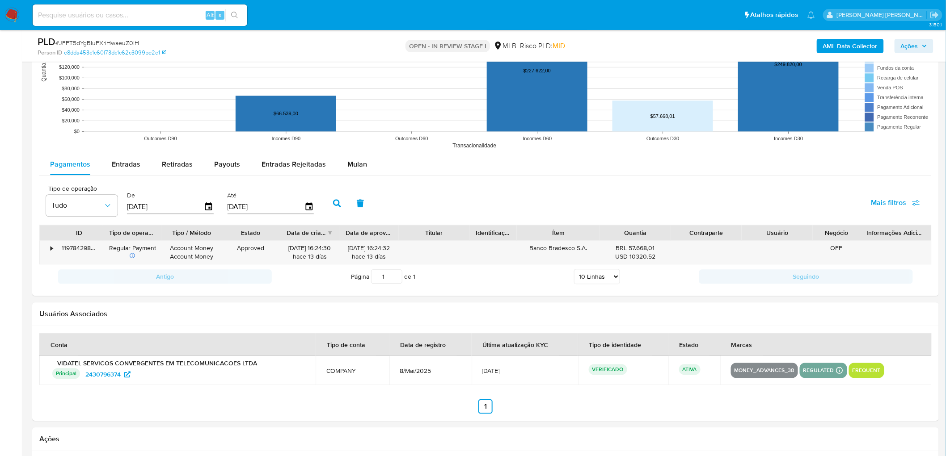
scroll to position [844, 0]
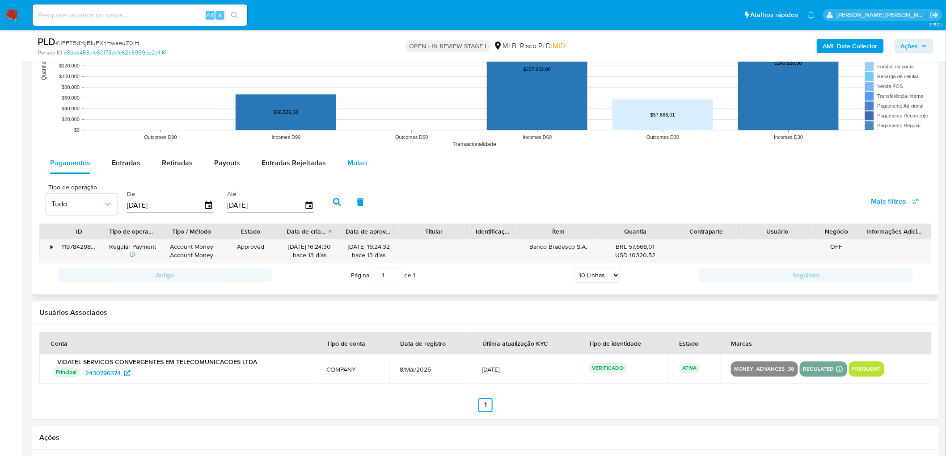
click at [354, 164] on span "Mulan" at bounding box center [357, 163] width 20 height 10
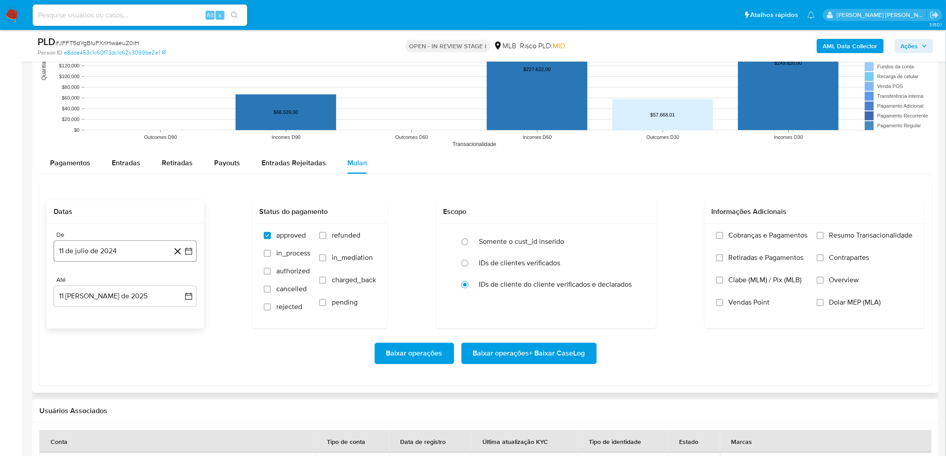
click at [79, 255] on button "11 de julio de 2024" at bounding box center [125, 251] width 143 height 21
click at [139, 278] on div "julio 2024 julio 2024 lun lunes mar martes mié miércoles jue jueves vie viernes…" at bounding box center [125, 335] width 143 height 141
click at [138, 281] on button "julio 2024" at bounding box center [125, 283] width 42 height 9
click at [182, 285] on icon "Año siguiente" at bounding box center [178, 284] width 11 height 11
click at [165, 341] on span "jun" at bounding box center [163, 341] width 10 height 7
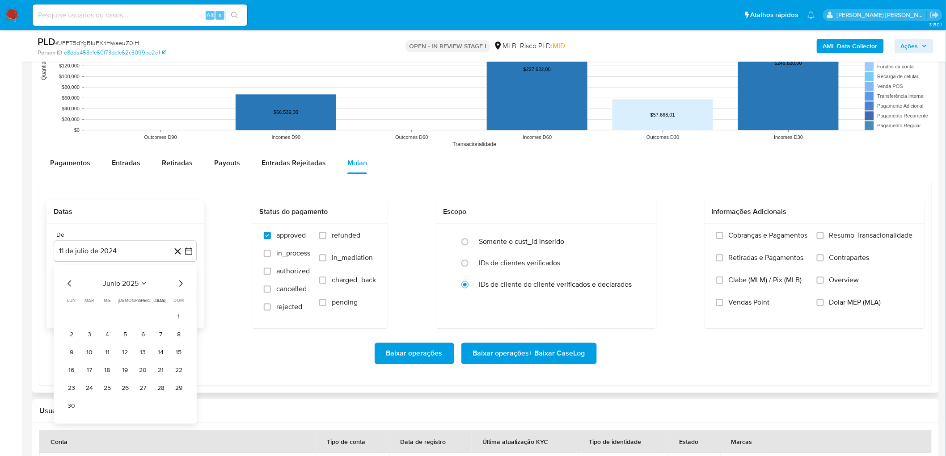
click at [179, 315] on button "1" at bounding box center [179, 317] width 14 height 14
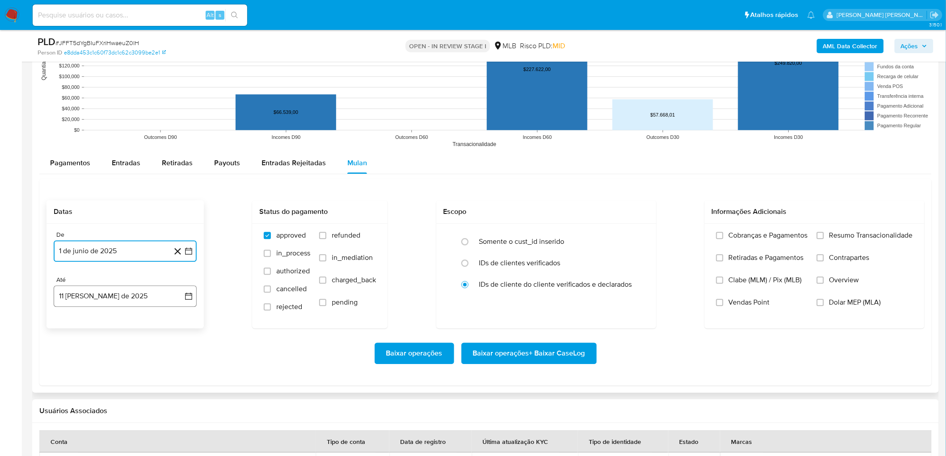
drag, startPoint x: 117, startPoint y: 295, endPoint x: 114, endPoint y: 301, distance: 6.4
click at [117, 295] on button "11 de agosto de 2025" at bounding box center [125, 296] width 143 height 21
click at [164, 381] on button "9" at bounding box center [161, 380] width 14 height 14
click at [851, 236] on span "Resumo Transacionalidade" at bounding box center [871, 235] width 84 height 9
click at [824, 236] on input "Resumo Transacionalidade" at bounding box center [820, 235] width 7 height 7
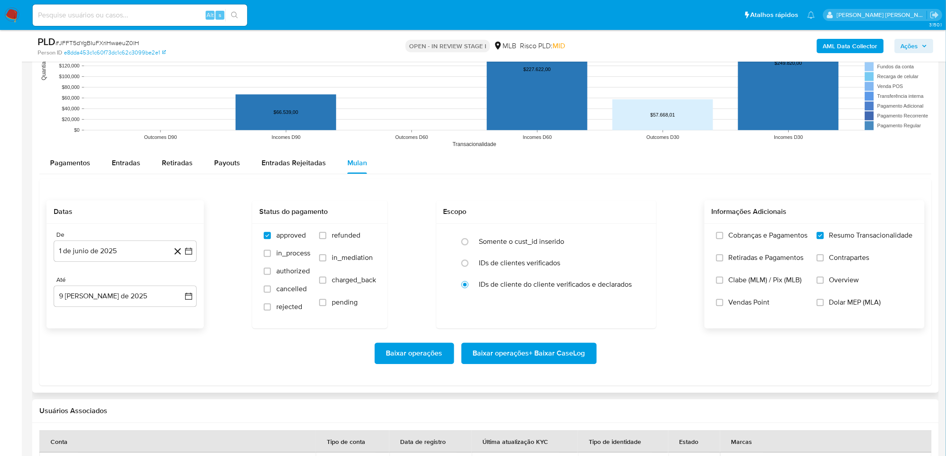
click at [753, 302] on span "Vendas Point" at bounding box center [749, 302] width 41 height 9
click at [723, 302] on input "Vendas Point" at bounding box center [719, 302] width 7 height 7
click at [551, 352] on span "Baixar operações + Baixar CaseLog" at bounding box center [529, 354] width 112 height 20
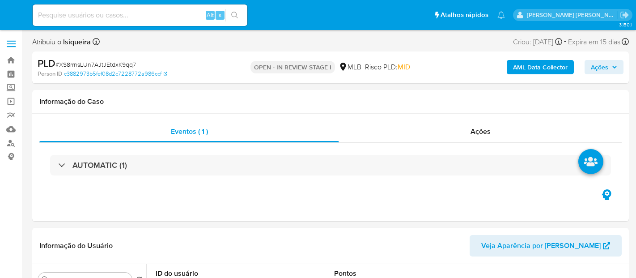
select select "10"
